Goal: Contribute content

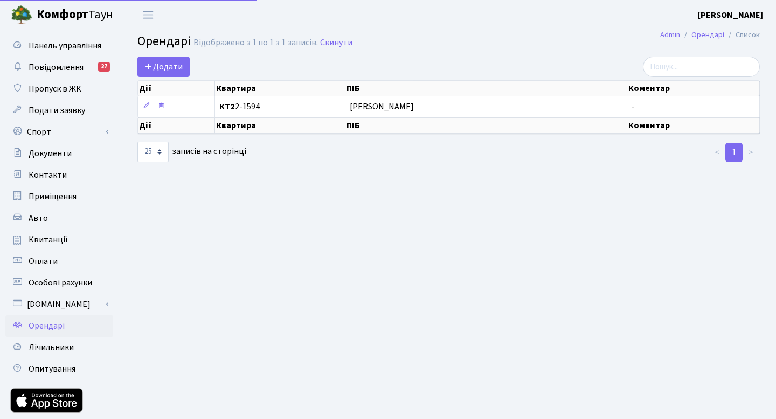
select select "25"
click at [47, 223] on link "Авто" at bounding box center [59, 218] width 108 height 22
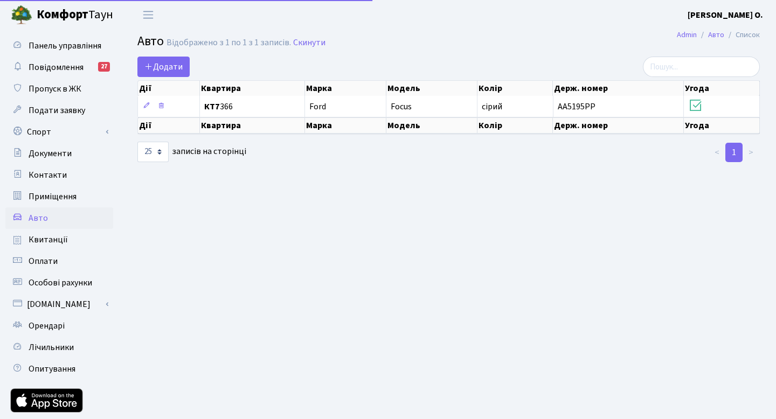
select select "25"
click at [168, 68] on span "Додати" at bounding box center [163, 67] width 38 height 12
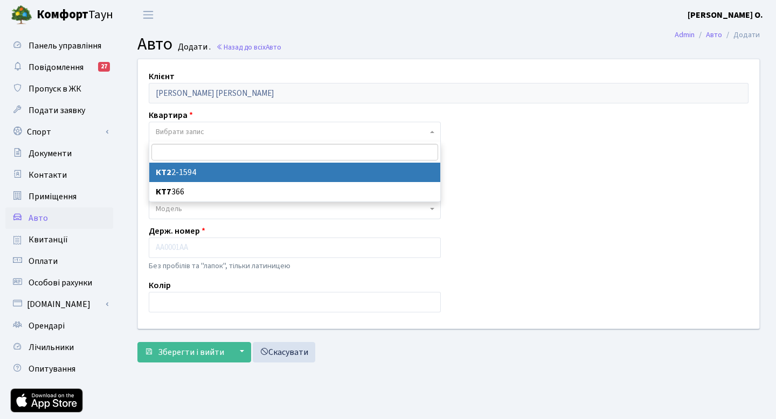
click at [178, 127] on span "Вибрати запис" at bounding box center [180, 132] width 49 height 11
select select "11686"
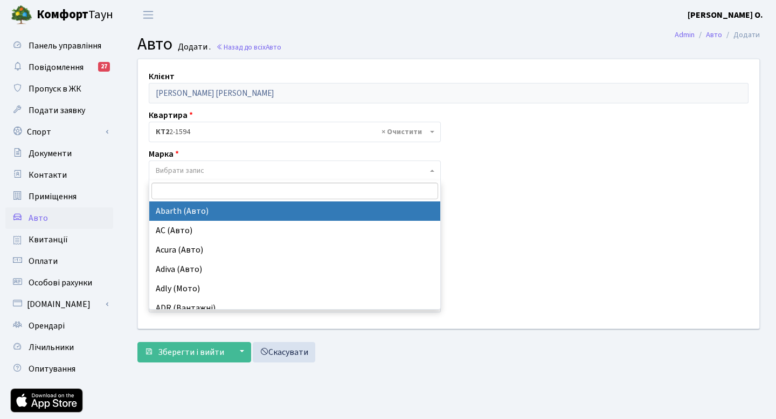
click at [171, 174] on span "Вибрати запис" at bounding box center [180, 170] width 49 height 11
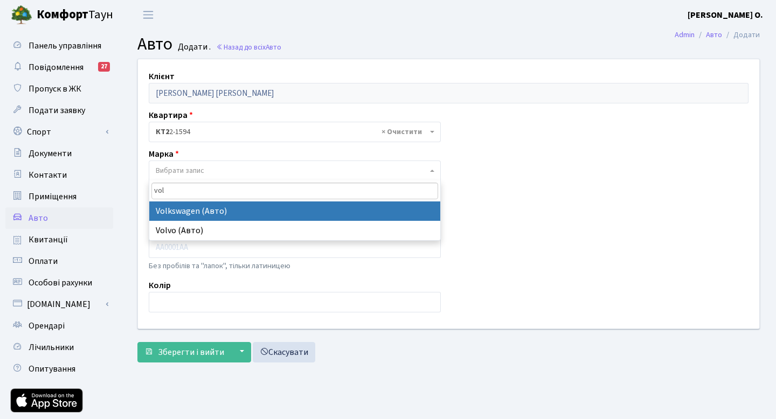
type input "vol"
select select "134"
select select
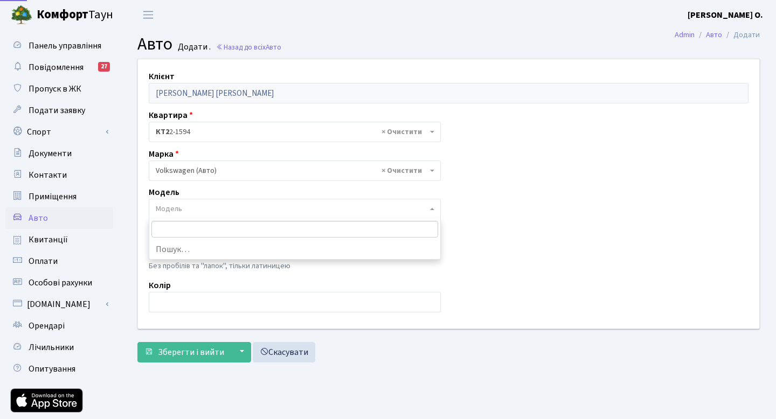
click at [180, 216] on span "Модель" at bounding box center [295, 209] width 292 height 20
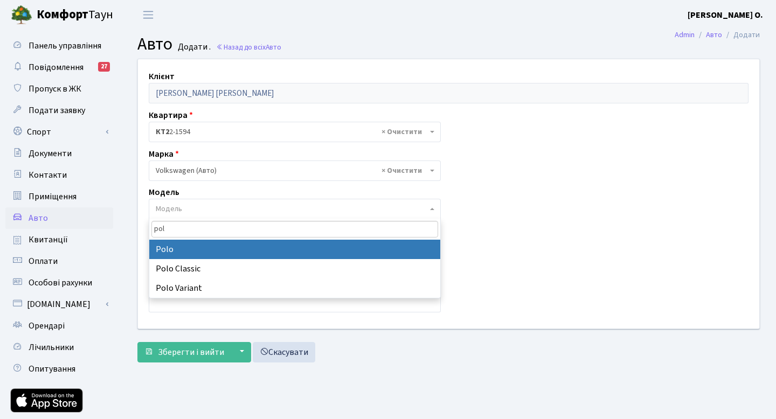
type input "pol"
select select "2482"
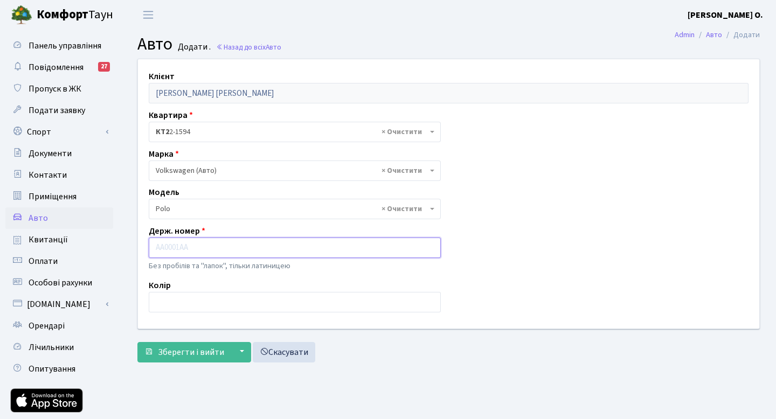
click at [185, 253] on input "text" at bounding box center [295, 248] width 292 height 20
type input "R"
type input "k"
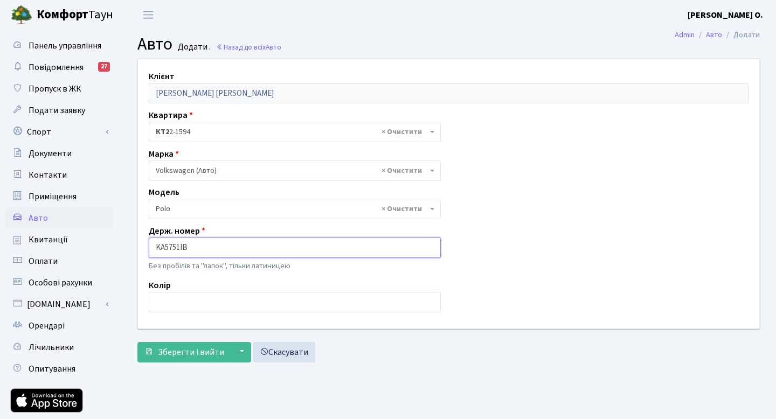
type input "KA5751IB"
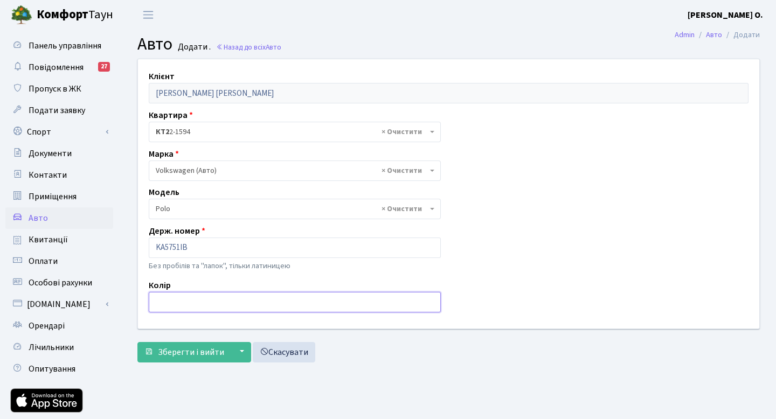
click at [185, 301] on input "text" at bounding box center [295, 302] width 292 height 20
type input "Сірий"
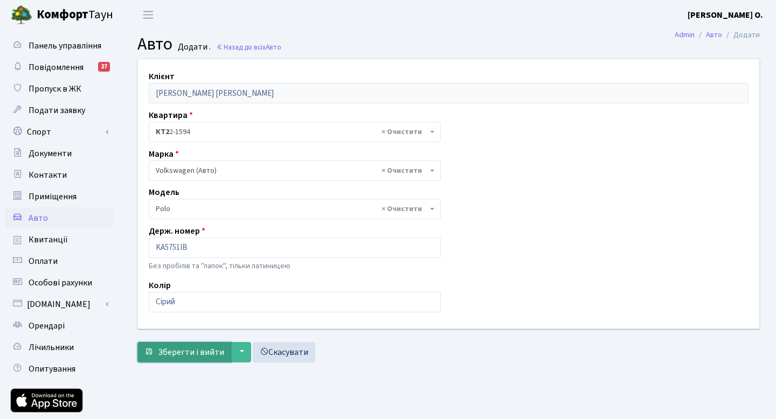
click at [193, 357] on span "Зберегти і вийти" at bounding box center [191, 353] width 66 height 12
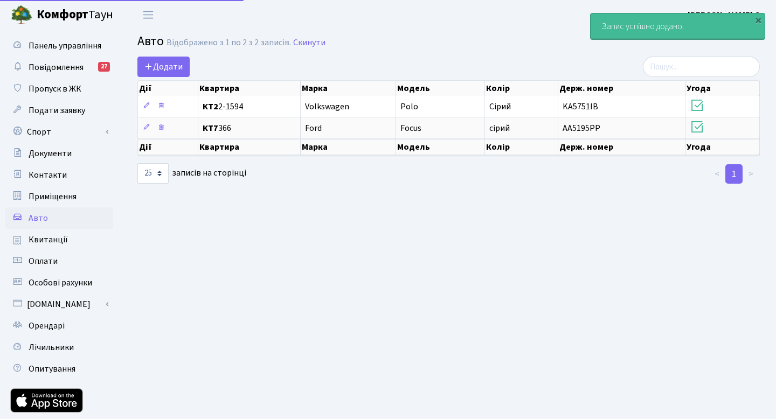
select select "25"
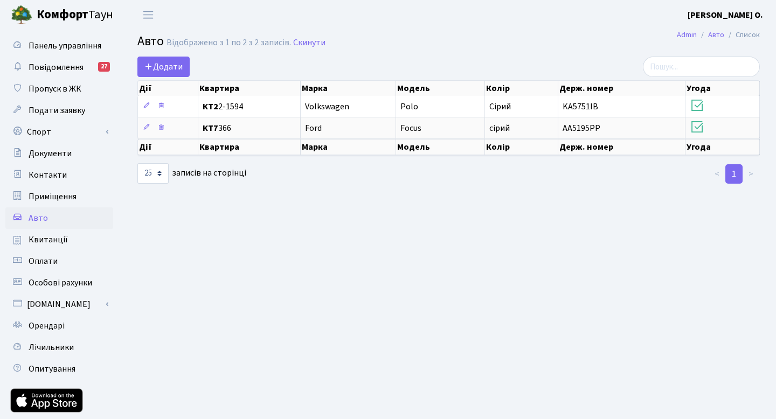
click at [46, 13] on b "Комфорт" at bounding box center [63, 14] width 52 height 17
